Goal: Information Seeking & Learning: Learn about a topic

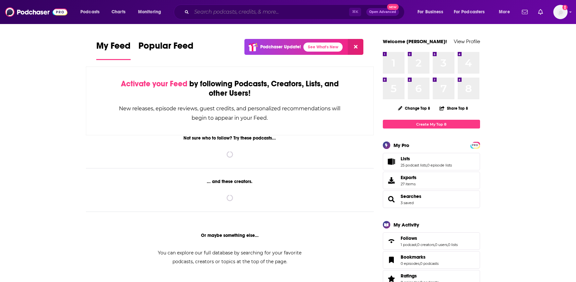
click at [311, 11] on input "Search podcasts, credits, & more..." at bounding box center [271, 12] width 158 height 10
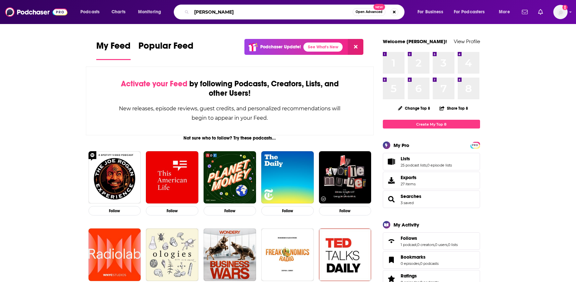
type input "[PERSON_NAME]"
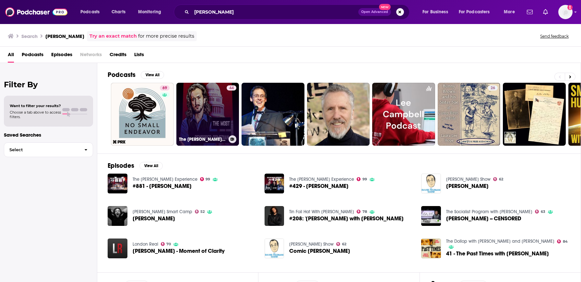
click at [227, 112] on div "44" at bounding box center [232, 110] width 10 height 50
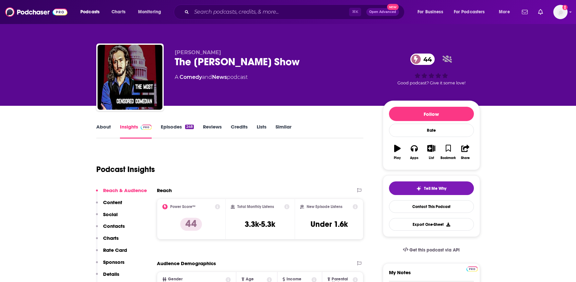
click at [173, 129] on link "Episodes 248" at bounding box center [177, 131] width 33 height 15
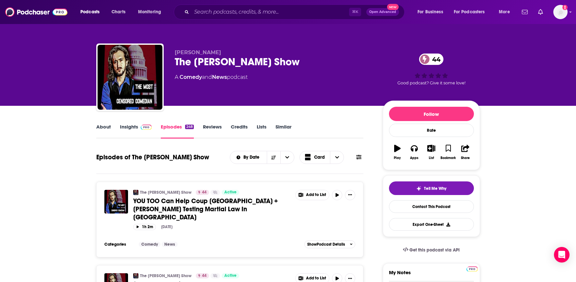
click at [100, 130] on link "About" at bounding box center [103, 131] width 15 height 15
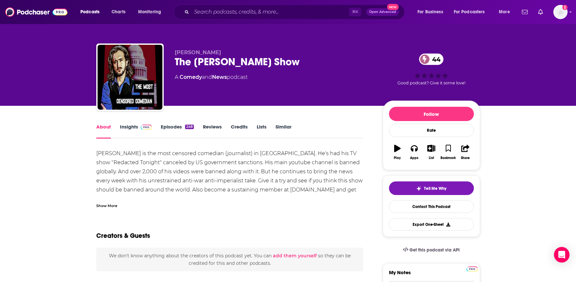
drag, startPoint x: 576, startPoint y: 52, endPoint x: 579, endPoint y: 72, distance: 21.0
click at [576, 72] on html "Podcasts Charts Monitoring ⌘ K Open Advanced New For Business For Podcasters Mo…" at bounding box center [288, 141] width 576 height 282
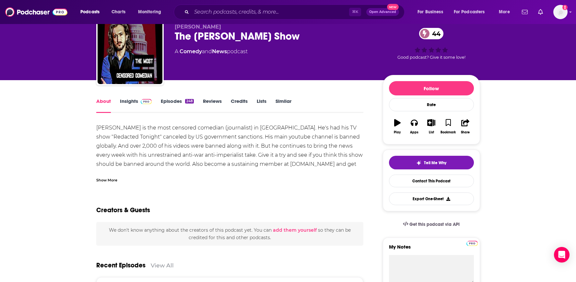
scroll to position [1, 0]
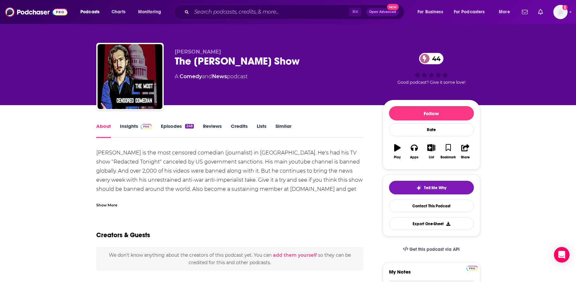
click at [129, 124] on link "Insights" at bounding box center [136, 130] width 32 height 15
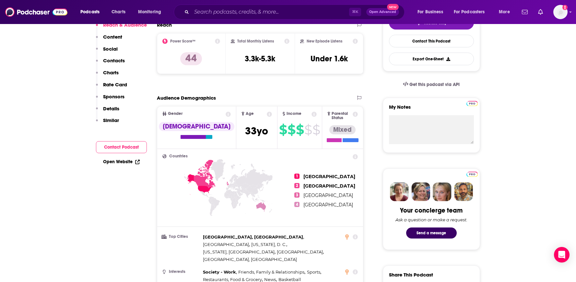
scroll to position [29, 0]
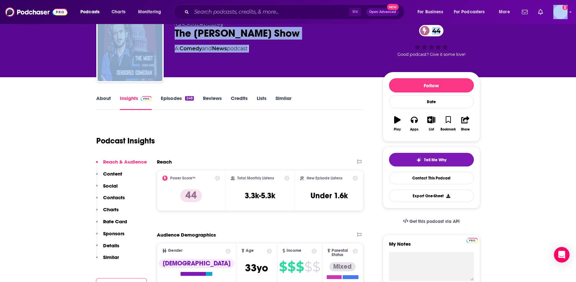
drag, startPoint x: 577, startPoint y: 15, endPoint x: 573, endPoint y: 32, distance: 17.6
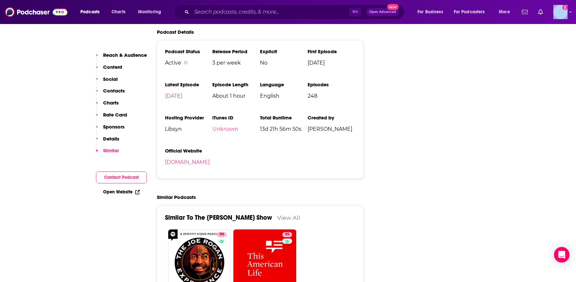
scroll to position [877, 0]
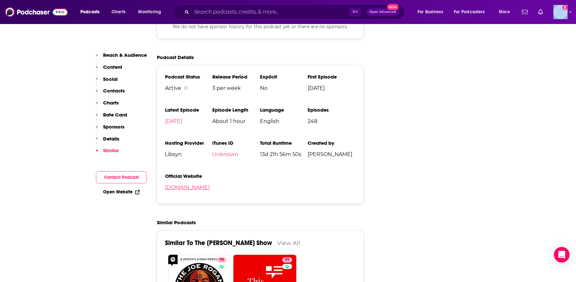
click at [192, 184] on link "[DOMAIN_NAME]" at bounding box center [187, 187] width 45 height 6
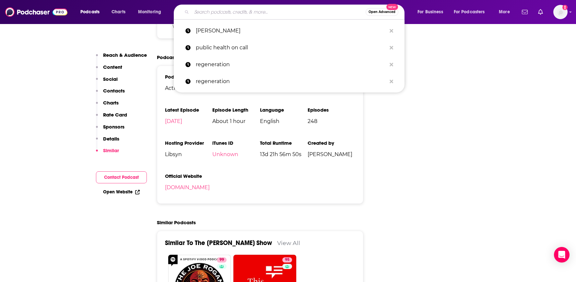
click at [230, 9] on input "Search podcasts, credits, & more..." at bounding box center [279, 12] width 174 height 10
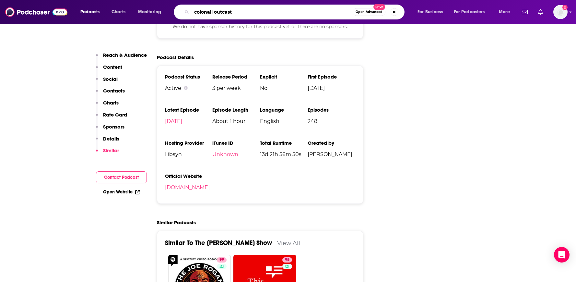
type input "colonail outcasts"
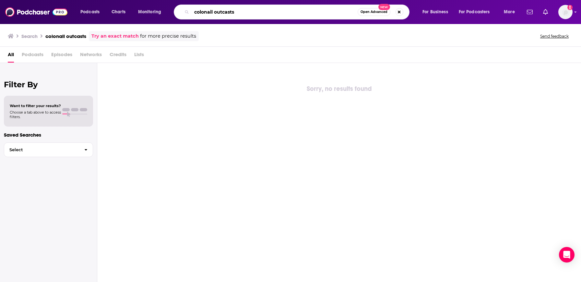
click at [205, 11] on input "colonail outcasts" at bounding box center [275, 12] width 166 height 10
type input "colonial outcasts"
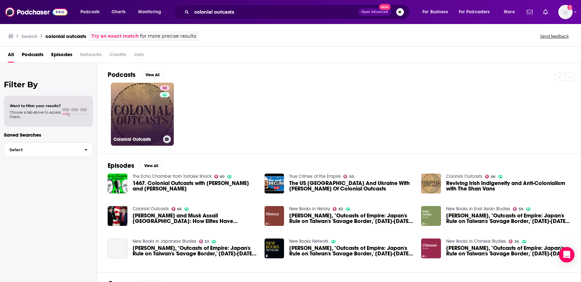
click at [146, 112] on link "66 Colonial Outcasts" at bounding box center [142, 114] width 63 height 63
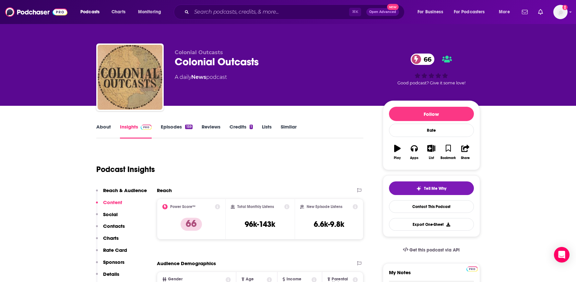
click at [175, 126] on link "Episodes 159" at bounding box center [176, 131] width 31 height 15
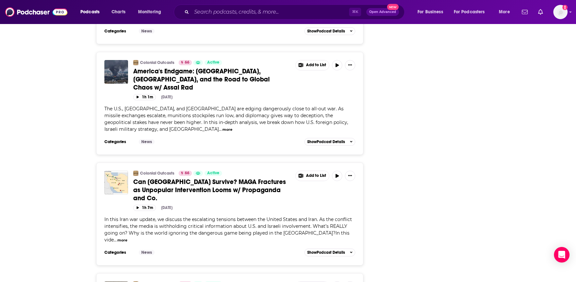
scroll to position [1191, 0]
